Goal: Task Accomplishment & Management: Use online tool/utility

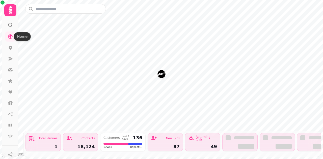
click at [6, 9] on icon at bounding box center [10, 10] width 10 height 10
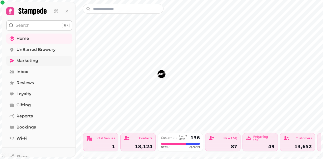
click at [35, 65] on link "Marketing" at bounding box center [39, 61] width 66 height 10
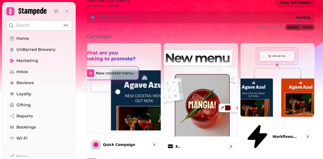
scroll to position [148, 0]
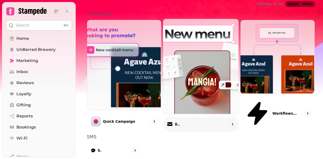
click at [189, 40] on img at bounding box center [200, 66] width 76 height 96
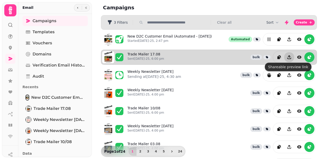
click at [284, 57] on button "Share campaign preview" at bounding box center [289, 57] width 10 height 10
